Goal: Task Accomplishment & Management: Use online tool/utility

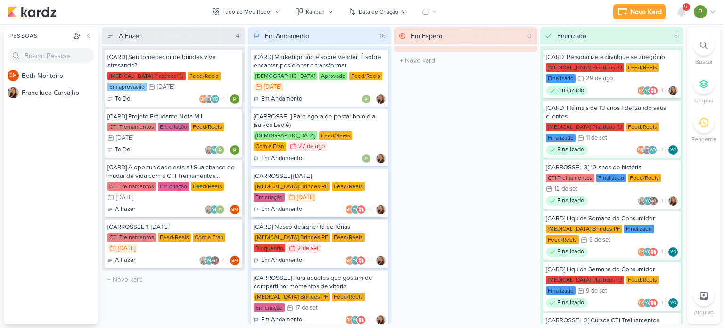
click at [313, 182] on div "[MEDICAL_DATA] Brindes PF Feed/Reels Em criação 15/9 [DATE]" at bounding box center [320, 192] width 132 height 21
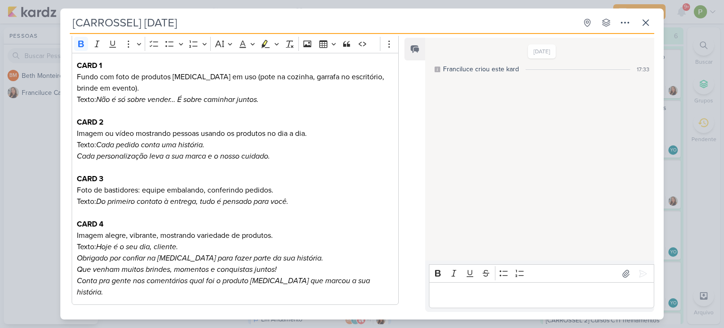
scroll to position [174, 0]
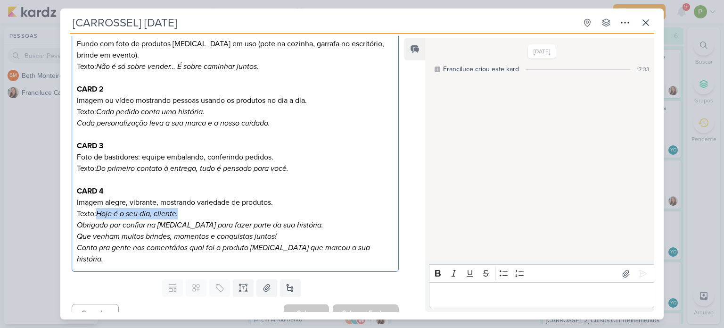
drag, startPoint x: 98, startPoint y: 212, endPoint x: 179, endPoint y: 213, distance: 81.1
click at [178, 213] on icon "Hoje é o seu dia, cliente." at bounding box center [137, 213] width 82 height 9
copy icon "Hoje é o seu dia, cliente."
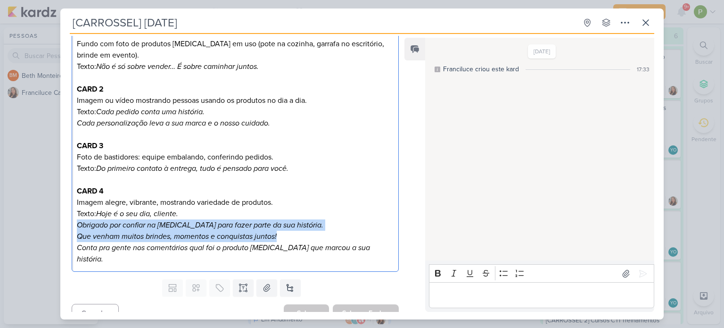
drag, startPoint x: 78, startPoint y: 224, endPoint x: 280, endPoint y: 232, distance: 202.8
click at [280, 232] on p "CARD 4 Imagem alegre, vibrante, mostrando variedade de produtos. Texto: Hoje é …" at bounding box center [235, 213] width 317 height 57
copy p "Obrigado por confiar na Allegra para fazer parte da sua história. Que venham mu…"
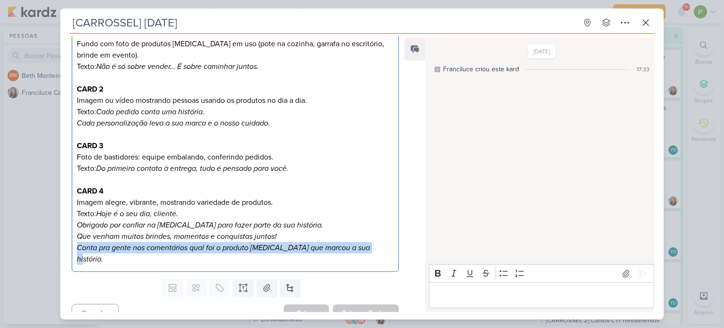
drag, startPoint x: 368, startPoint y: 244, endPoint x: 67, endPoint y: 247, distance: 300.7
click at [67, 247] on div "Cliente Allegra Brindes PF Tipo de Conteúdo" at bounding box center [231, 119] width 342 height 312
copy icon "Conta pra gente nos comentários qual foi o produto [MEDICAL_DATA] que marcou a …"
drag, startPoint x: 622, startPoint y: 268, endPoint x: 592, endPoint y: 231, distance: 46.9
click at [622, 268] on button at bounding box center [625, 273] width 15 height 15
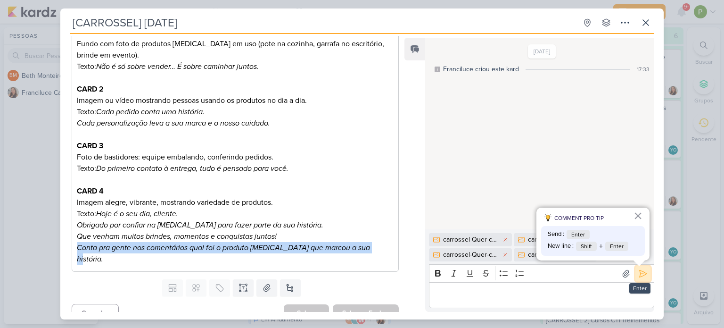
click at [643, 276] on icon at bounding box center [642, 273] width 9 height 9
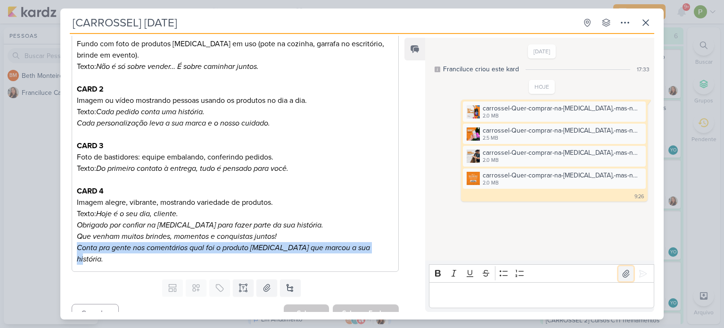
click at [623, 271] on icon at bounding box center [626, 273] width 7 height 7
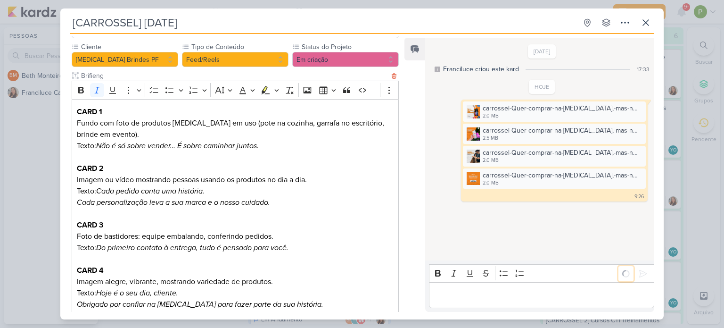
scroll to position [0, 0]
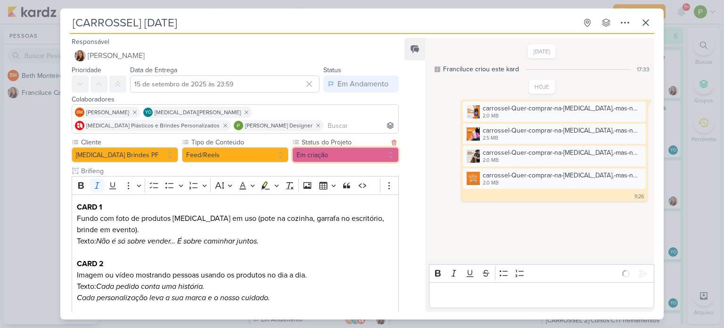
click at [343, 156] on button "Em criação" at bounding box center [345, 154] width 107 height 15
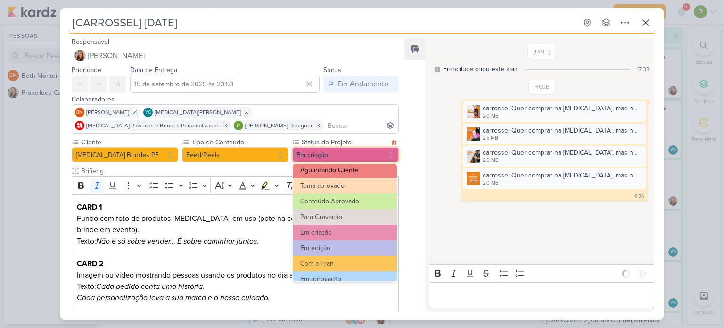
scroll to position [47, 0]
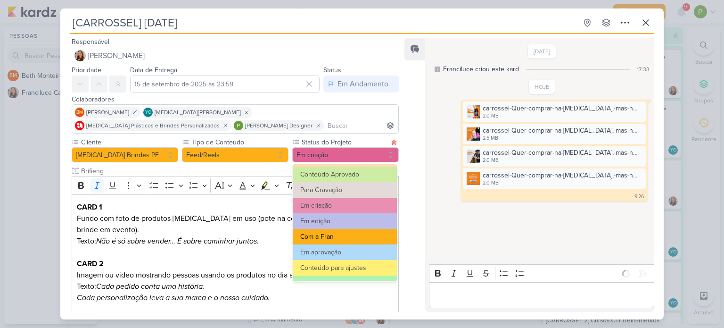
click at [336, 235] on button "Com a Fran" at bounding box center [345, 237] width 104 height 16
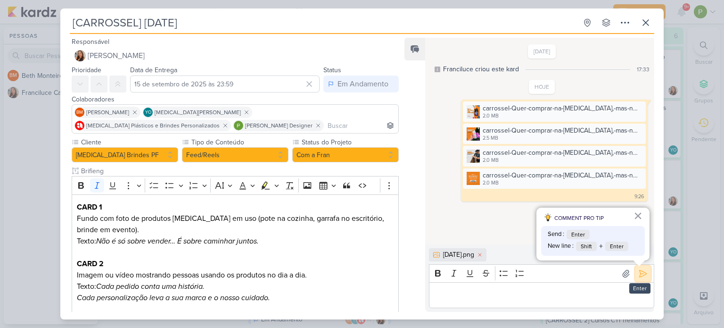
click at [641, 276] on icon at bounding box center [642, 273] width 9 height 9
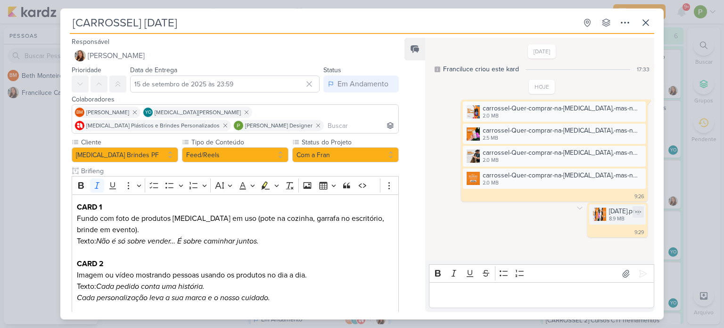
click at [593, 212] on img at bounding box center [599, 213] width 13 height 13
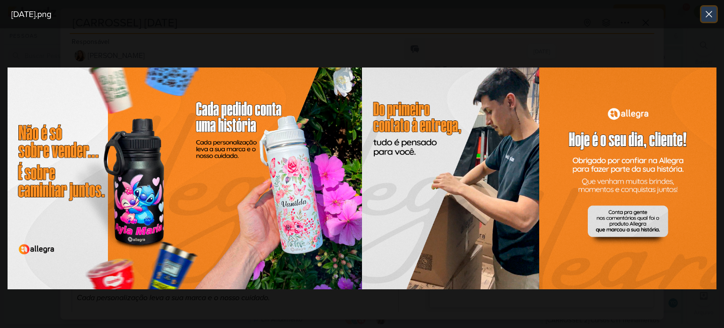
click at [709, 13] on icon at bounding box center [708, 13] width 11 height 11
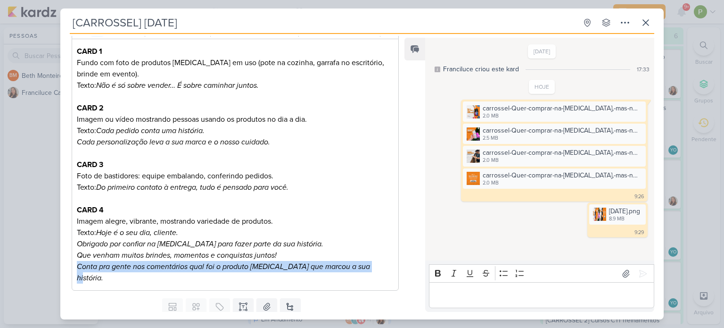
scroll to position [174, 0]
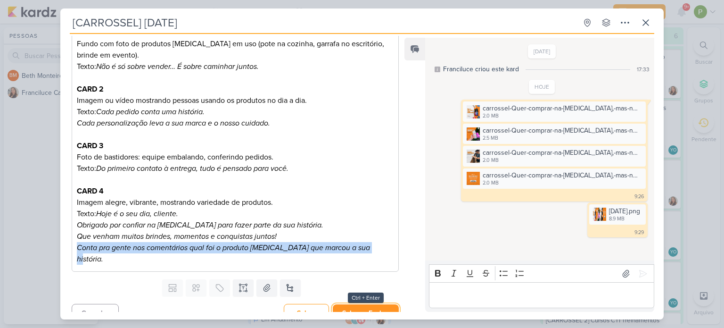
click at [365, 307] on button "Salvar e Fechar" at bounding box center [366, 312] width 66 height 17
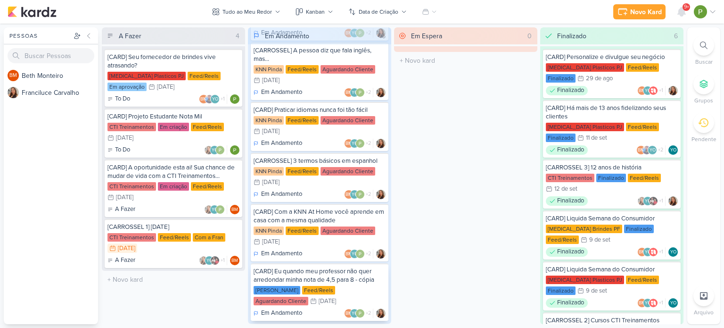
scroll to position [607, 0]
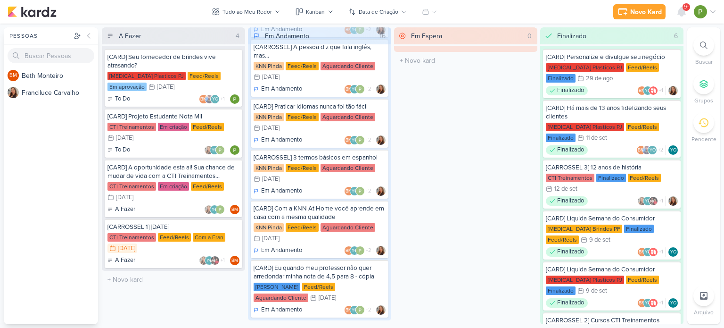
click at [79, 247] on div "BM B e t h M o n t e i r o F r a n c i l u c e C a r v a l h o" at bounding box center [51, 195] width 94 height 257
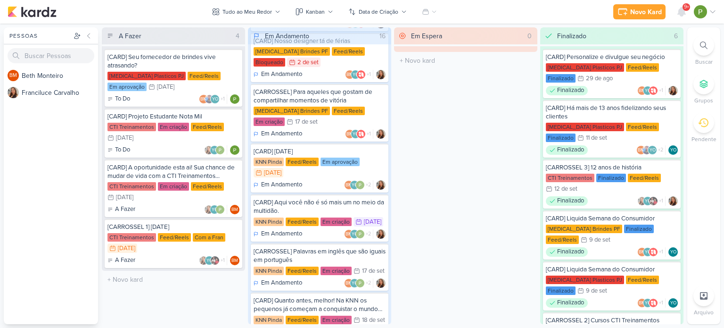
scroll to position [189, 0]
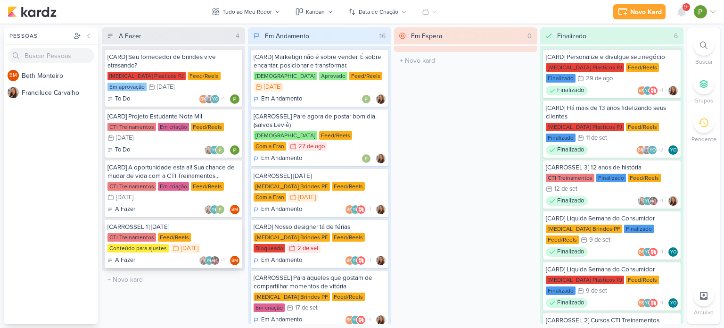
click at [185, 238] on div "Feed/Reels" at bounding box center [174, 237] width 33 height 8
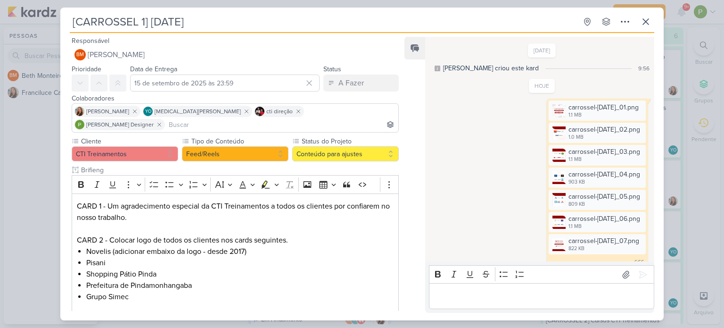
scroll to position [120, 0]
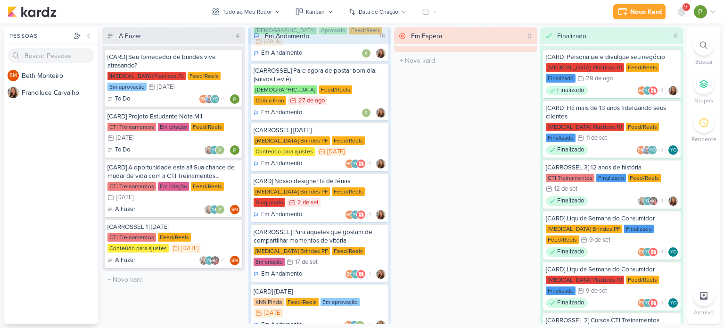
scroll to position [47, 0]
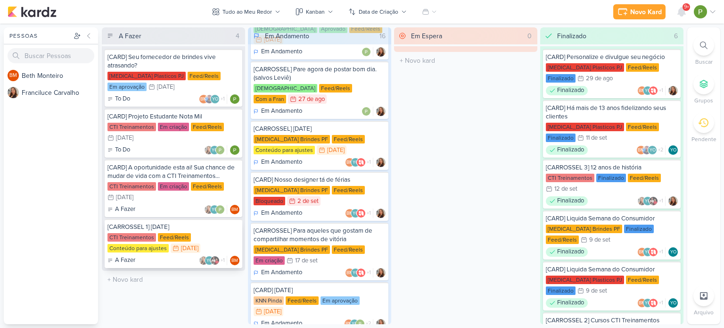
click at [209, 237] on div "CTI Treinamentos Feed/Reels Conteúdo para ajustes 15/9 [DATE]" at bounding box center [173, 243] width 132 height 21
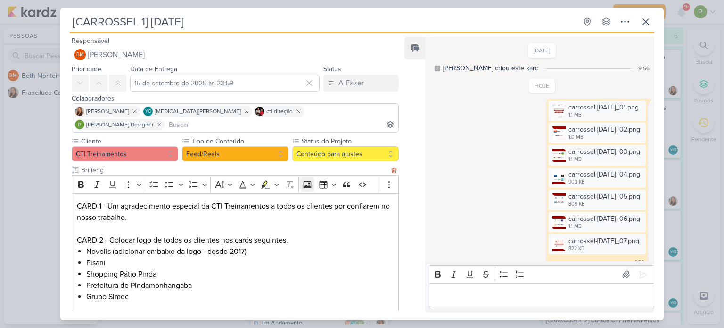
scroll to position [120, 0]
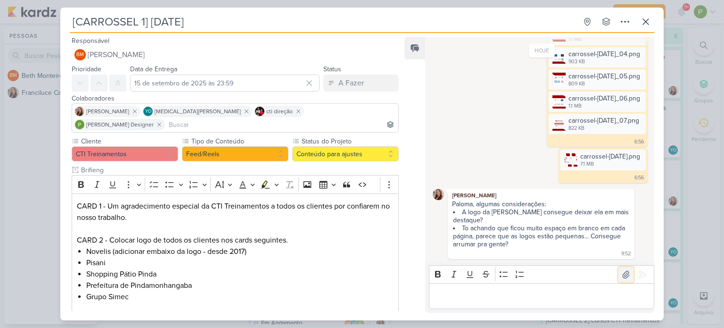
click at [621, 271] on icon at bounding box center [625, 274] width 9 height 9
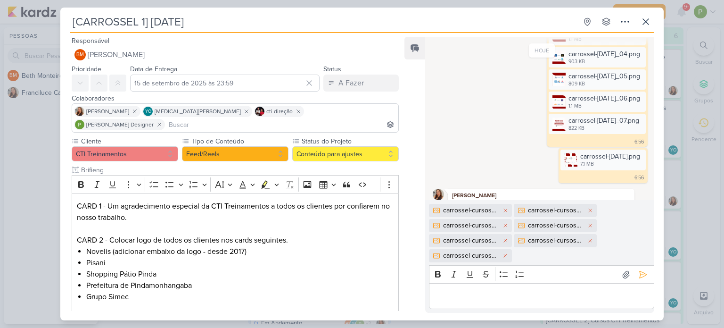
scroll to position [181, 0]
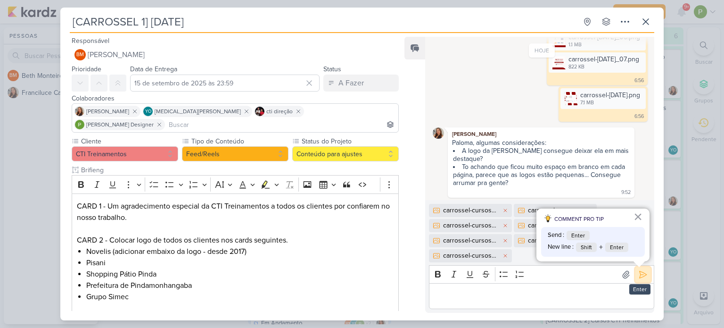
click at [641, 276] on icon at bounding box center [642, 274] width 9 height 9
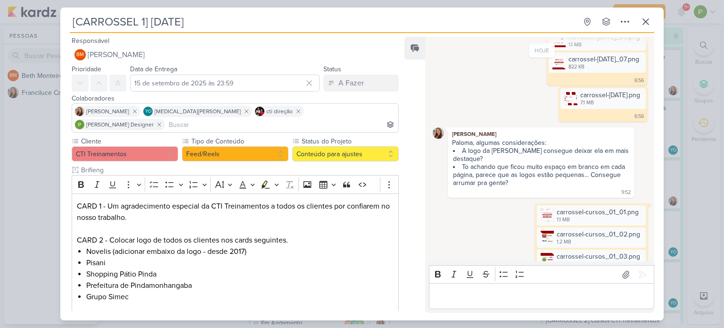
scroll to position [294, 0]
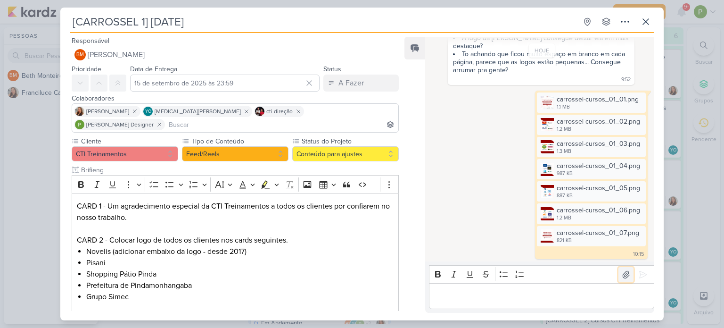
click at [621, 276] on icon at bounding box center [625, 274] width 9 height 9
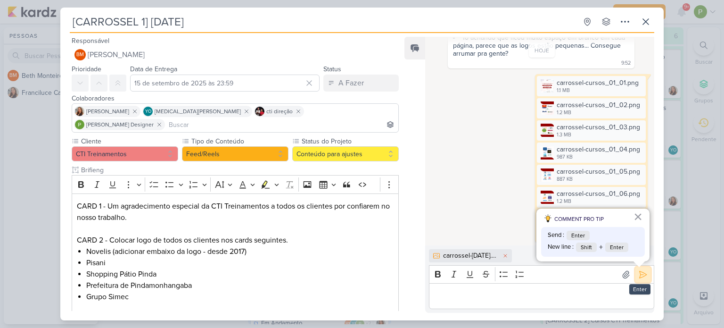
click at [639, 276] on icon at bounding box center [642, 274] width 9 height 9
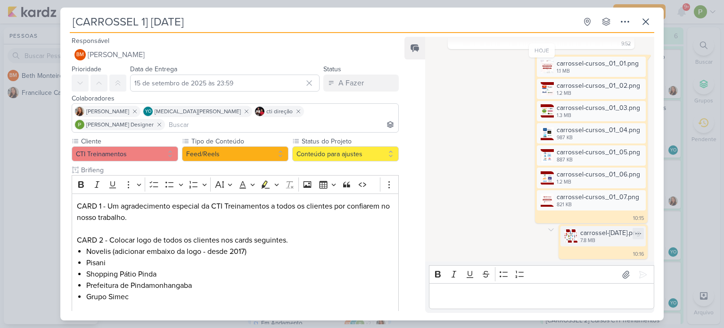
click at [564, 231] on img at bounding box center [570, 235] width 13 height 13
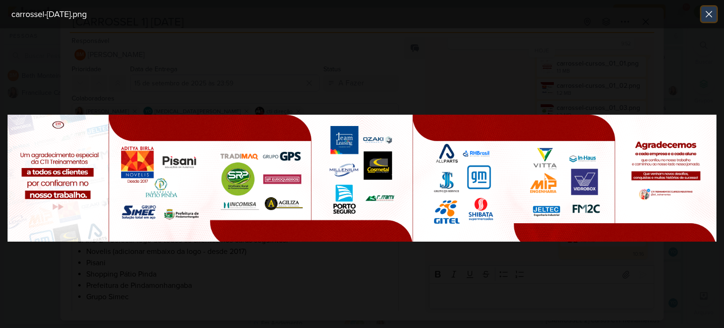
click at [706, 12] on icon at bounding box center [708, 13] width 11 height 11
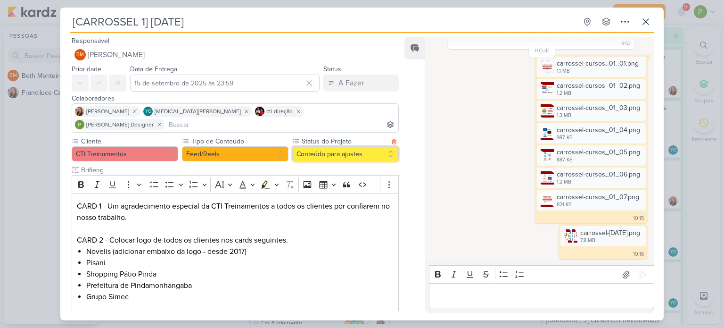
click at [325, 148] on button "Conteúdo para ajustes" at bounding box center [345, 153] width 107 height 15
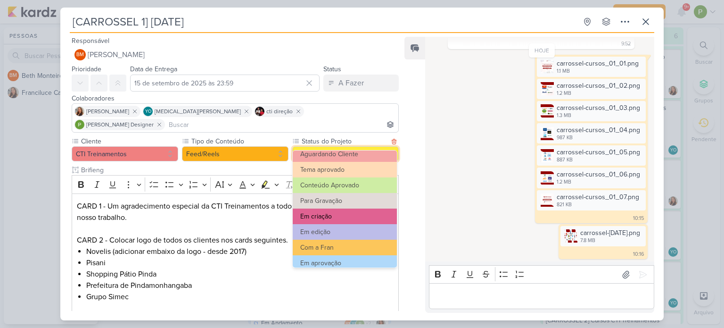
scroll to position [94, 0]
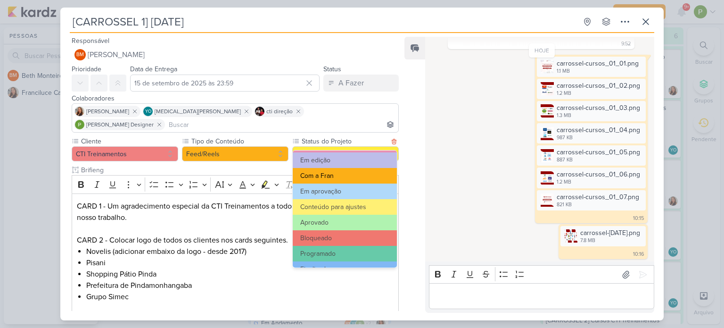
click at [343, 170] on button "Com a Fran" at bounding box center [345, 176] width 104 height 16
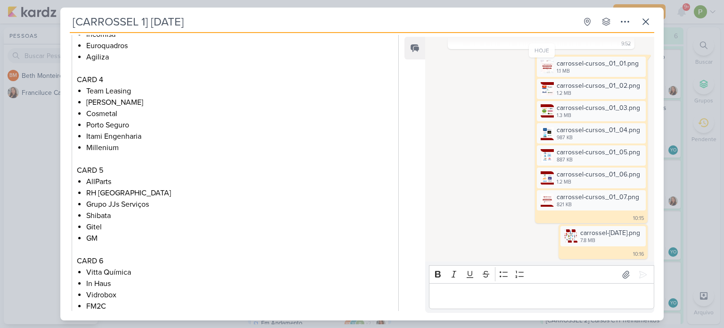
scroll to position [456, 0]
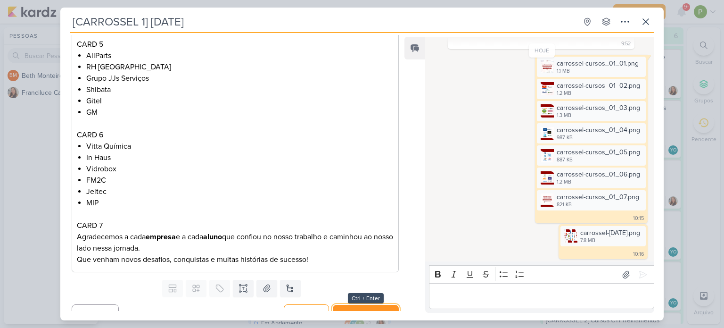
click at [362, 304] on button "Salvar e Fechar" at bounding box center [366, 312] width 66 height 17
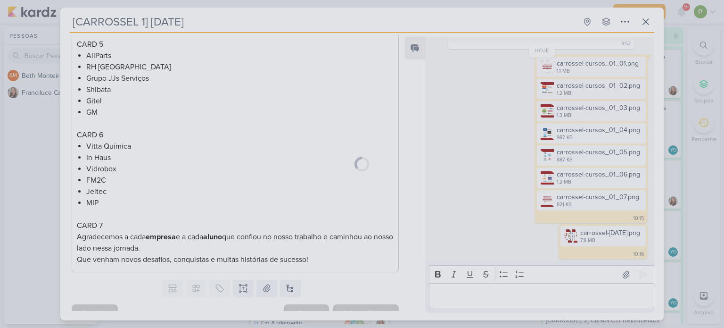
scroll to position [455, 0]
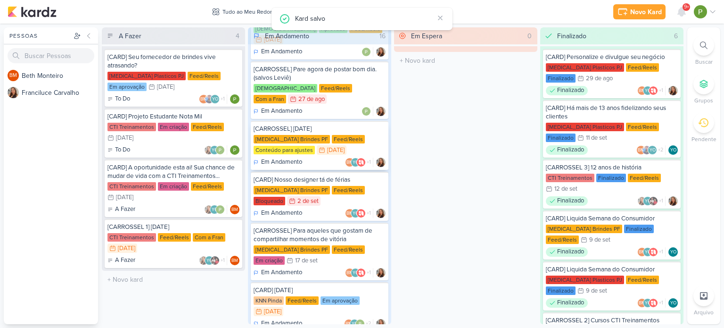
click at [346, 135] on div "[MEDICAL_DATA] Brindes PF Feed/Reels Conteúdo para ajustes 15/9 [DATE]" at bounding box center [320, 145] width 132 height 21
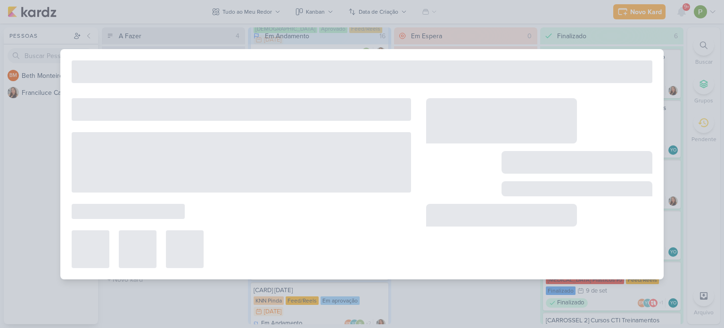
type input "[CARROSSEL] [DATE]"
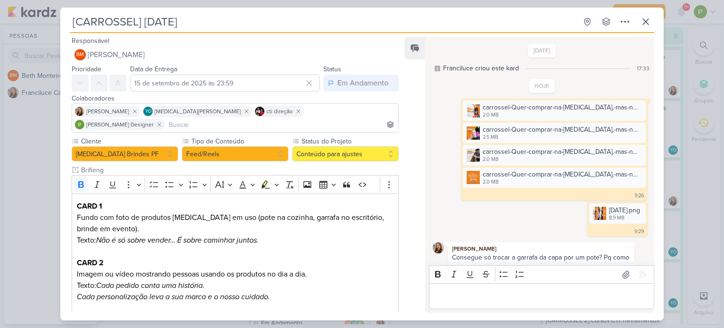
scroll to position [22, 0]
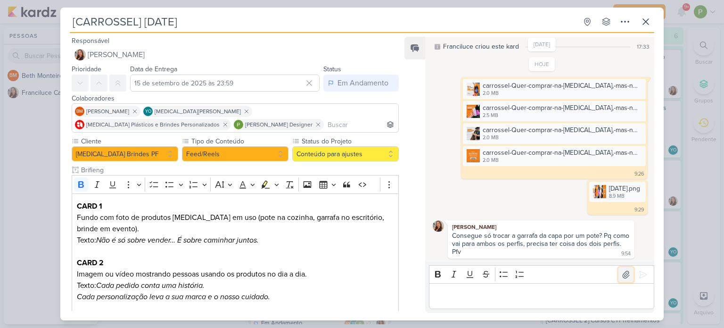
click at [623, 271] on icon at bounding box center [626, 274] width 7 height 7
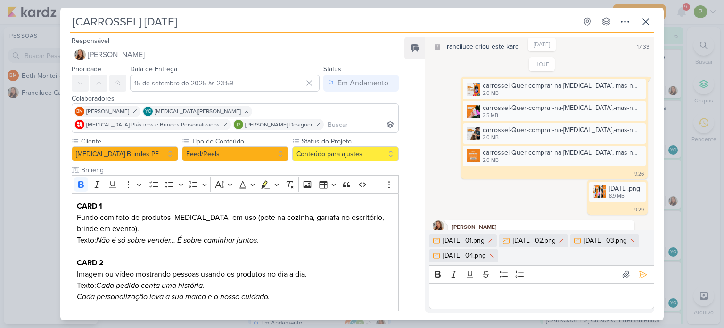
scroll to position [53, 0]
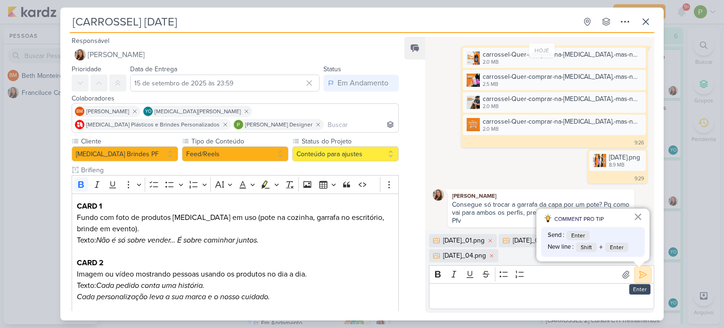
click at [638, 273] on icon at bounding box center [642, 274] width 9 height 9
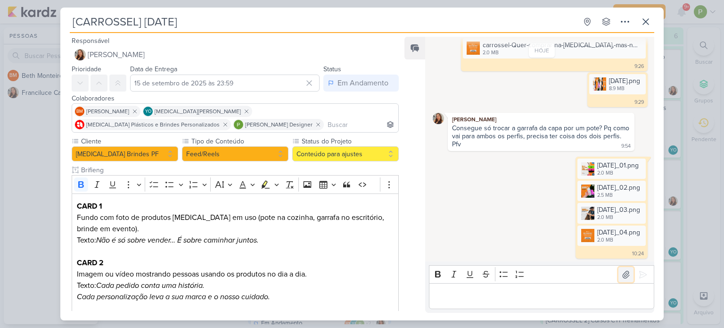
click at [627, 278] on button at bounding box center [625, 274] width 15 height 15
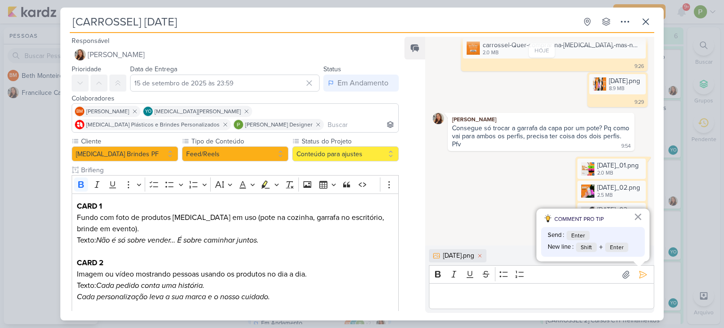
scroll to position [145, 0]
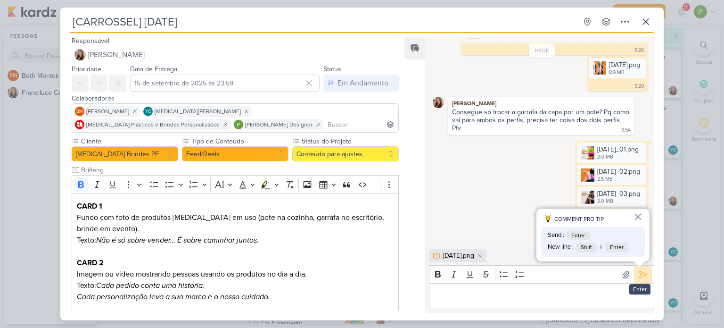
click at [639, 278] on icon at bounding box center [642, 274] width 9 height 9
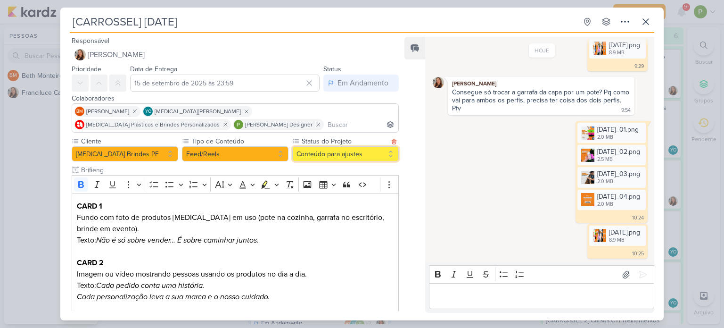
click at [369, 152] on button "Conteúdo para ajustes" at bounding box center [345, 153] width 107 height 15
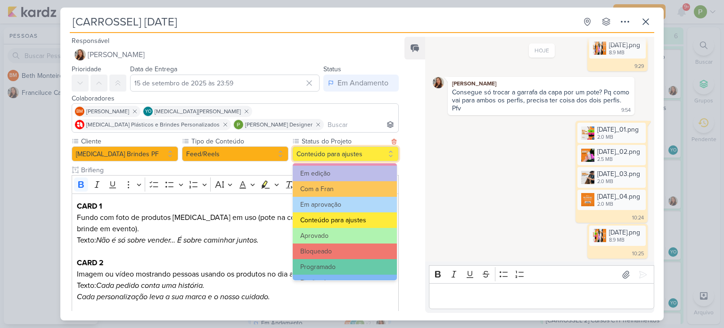
scroll to position [94, 0]
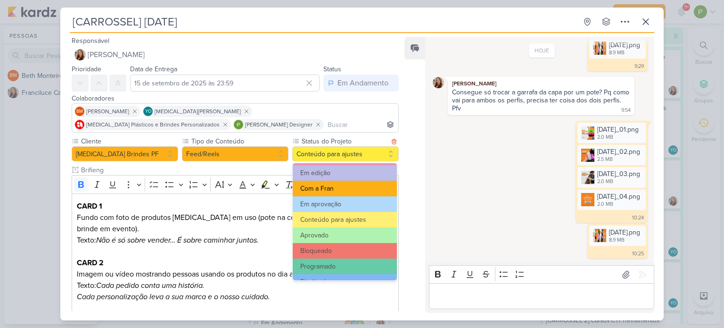
click at [343, 188] on button "Com a Fran" at bounding box center [345, 189] width 104 height 16
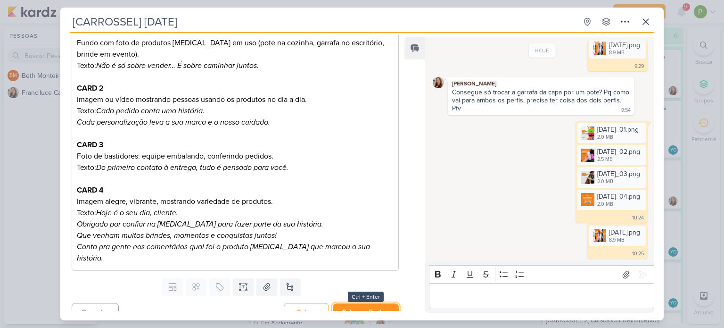
click at [364, 305] on button "Salvar e Fechar" at bounding box center [366, 311] width 66 height 17
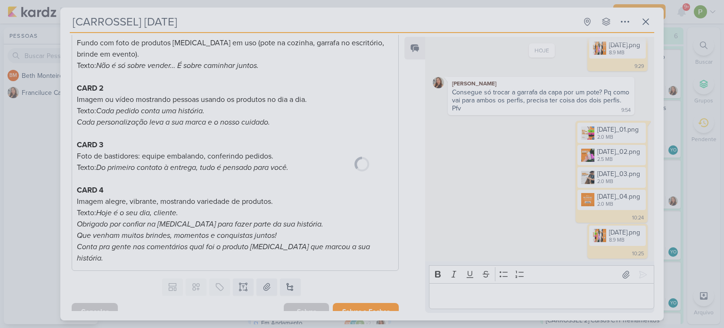
scroll to position [173, 0]
